Goal: Navigation & Orientation: Find specific page/section

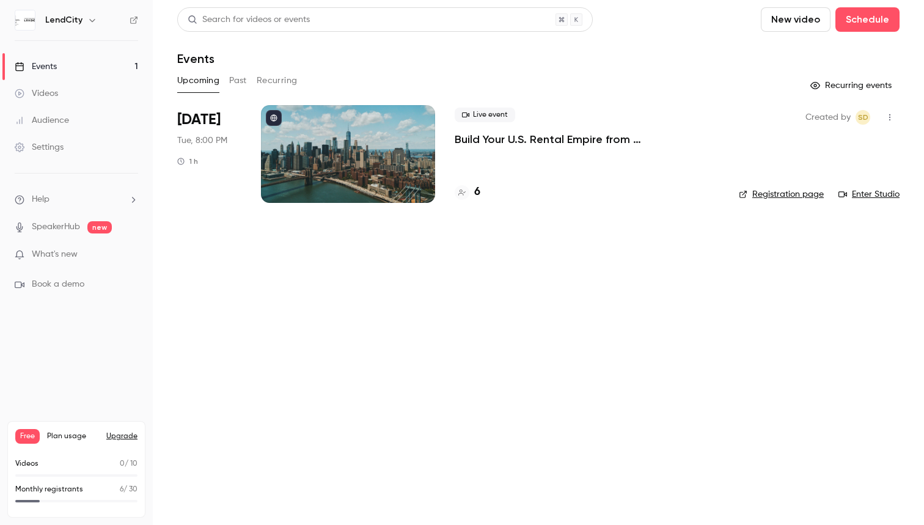
click at [102, 251] on p "What's new" at bounding box center [67, 254] width 104 height 13
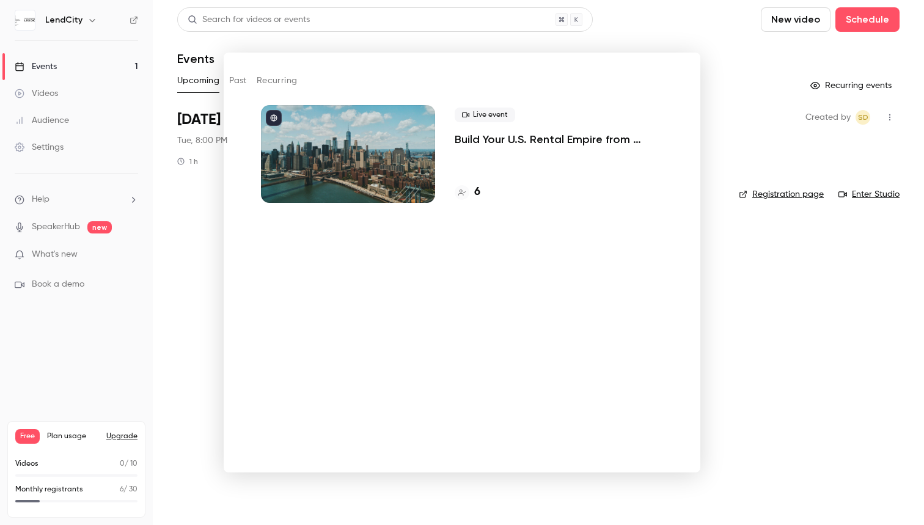
click at [780, 336] on div at bounding box center [462, 262] width 924 height 525
